Goal: Navigation & Orientation: Find specific page/section

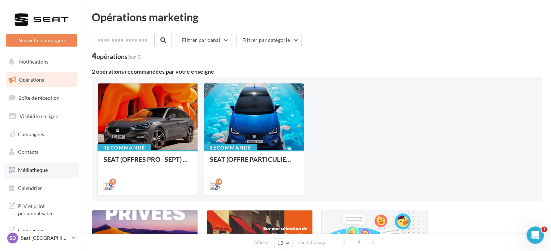
click at [34, 173] on link "Médiathèque" at bounding box center [41, 169] width 74 height 15
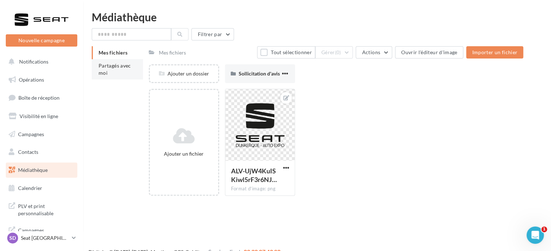
click at [124, 70] on li "Partagés avec moi" at bounding box center [117, 69] width 51 height 20
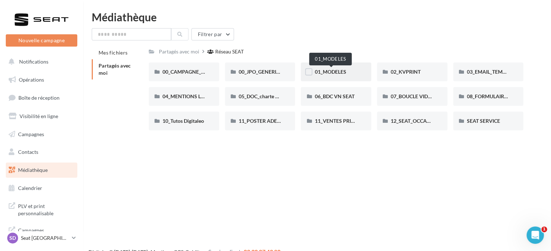
click at [335, 72] on span "01_MODELES" at bounding box center [329, 72] width 31 height 6
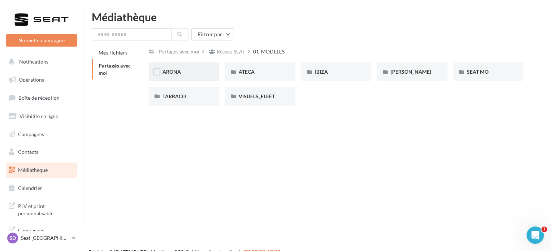
click at [175, 71] on span "ARONA" at bounding box center [171, 72] width 18 height 6
click at [184, 68] on div "01-IMAGES" at bounding box center [183, 71] width 43 height 7
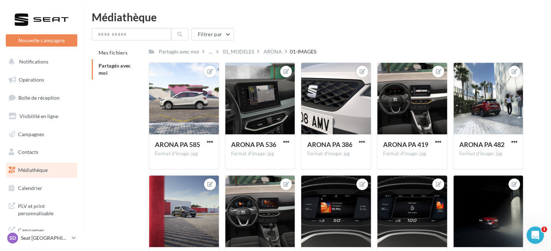
click at [532, 118] on div "Mes fichiers Partagés avec moi Partagés avec moi ... 01_MODELES ARONA 01-IMAGES…" at bounding box center [320, 166] width 456 height 241
click at [244, 51] on div "01_MODELES" at bounding box center [238, 51] width 31 height 7
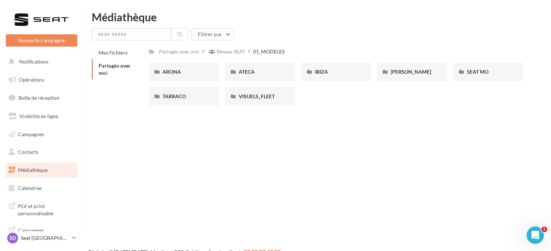
click at [305, 134] on div "Nouvelle campagne Nouvelle campagne Notifications Opérations Boîte de réception…" at bounding box center [275, 137] width 551 height 251
